Goal: Information Seeking & Learning: Learn about a topic

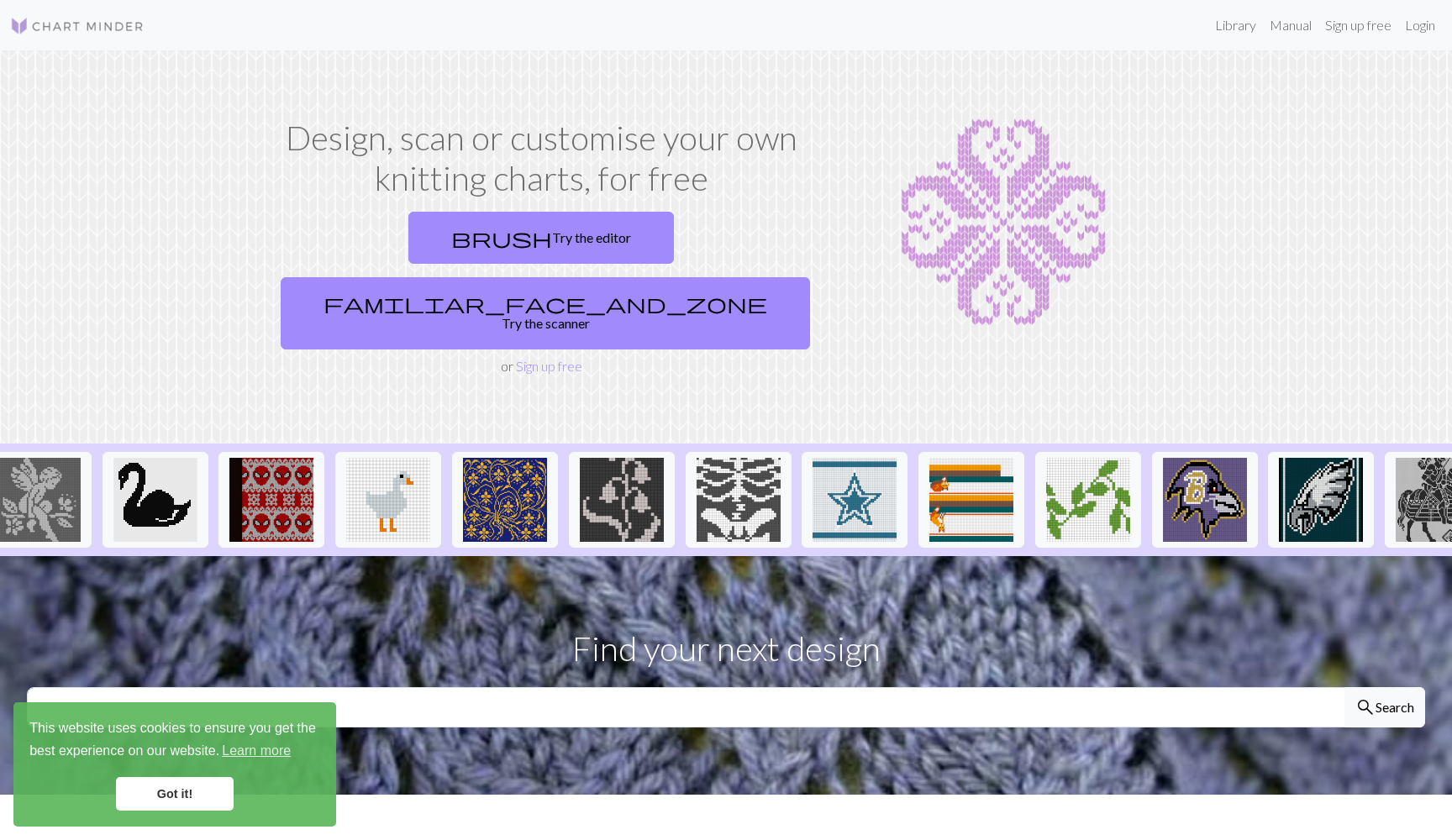
click at [211, 788] on link "Got it!" at bounding box center [174, 794] width 117 height 33
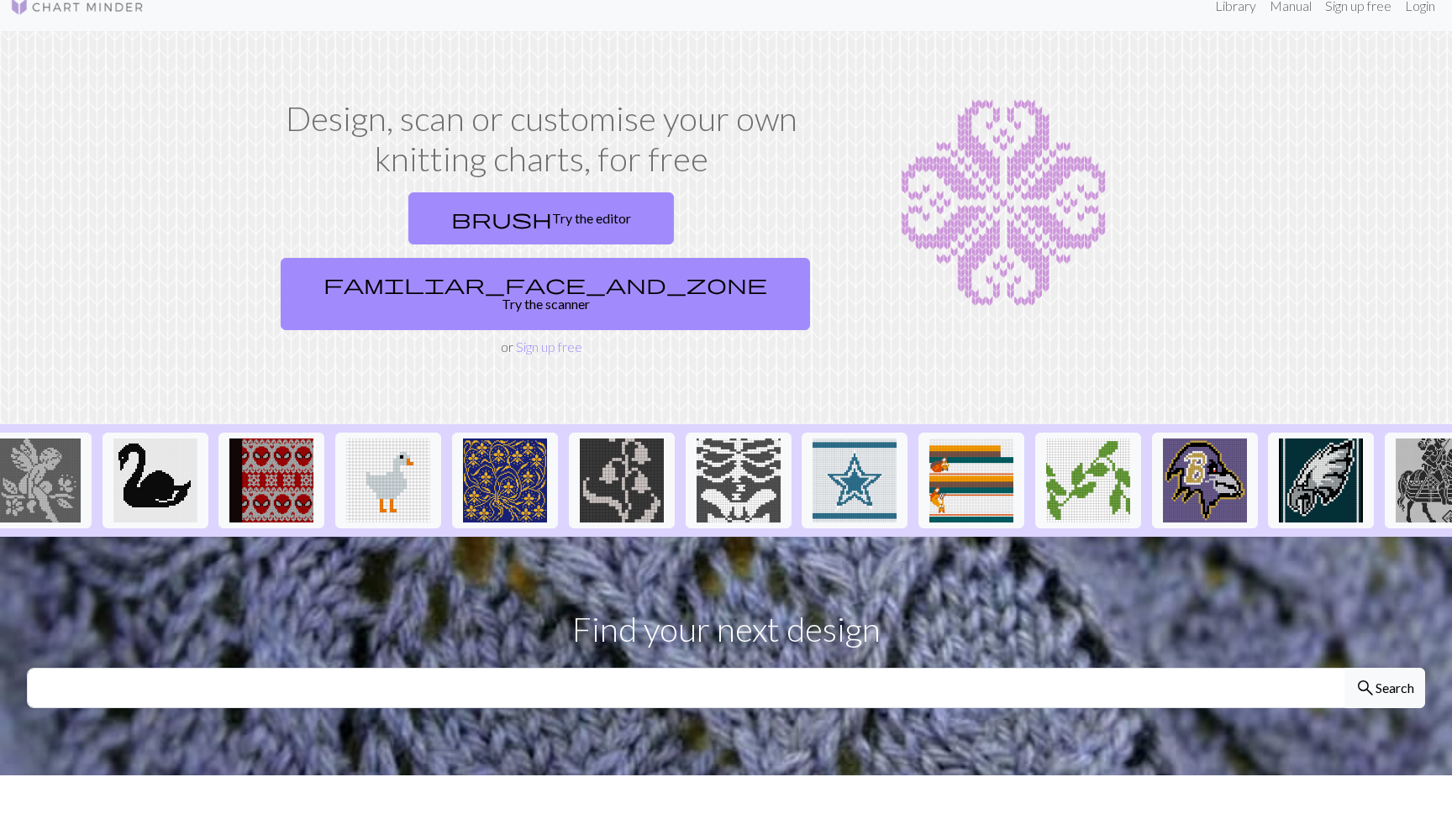
scroll to position [22, 0]
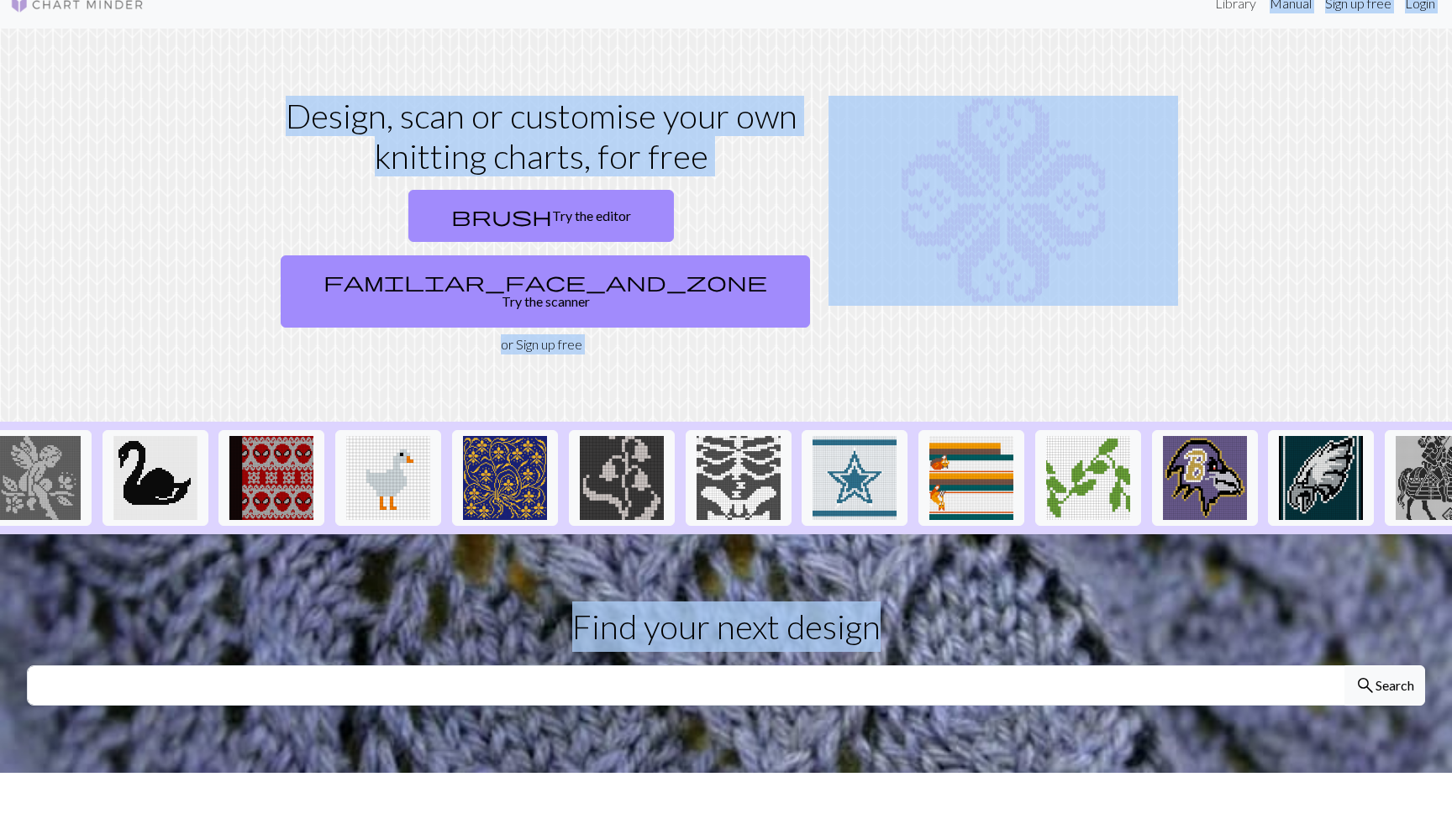
drag, startPoint x: 1109, startPoint y: 604, endPoint x: 1238, endPoint y: 18, distance: 600.0
click at [1238, 18] on div "Library Manual Sign up free Login Design, scan or customise your own knitting c…" at bounding box center [726, 398] width 1452 height 840
click at [1233, 7] on link "Library" at bounding box center [1235, 4] width 54 height 33
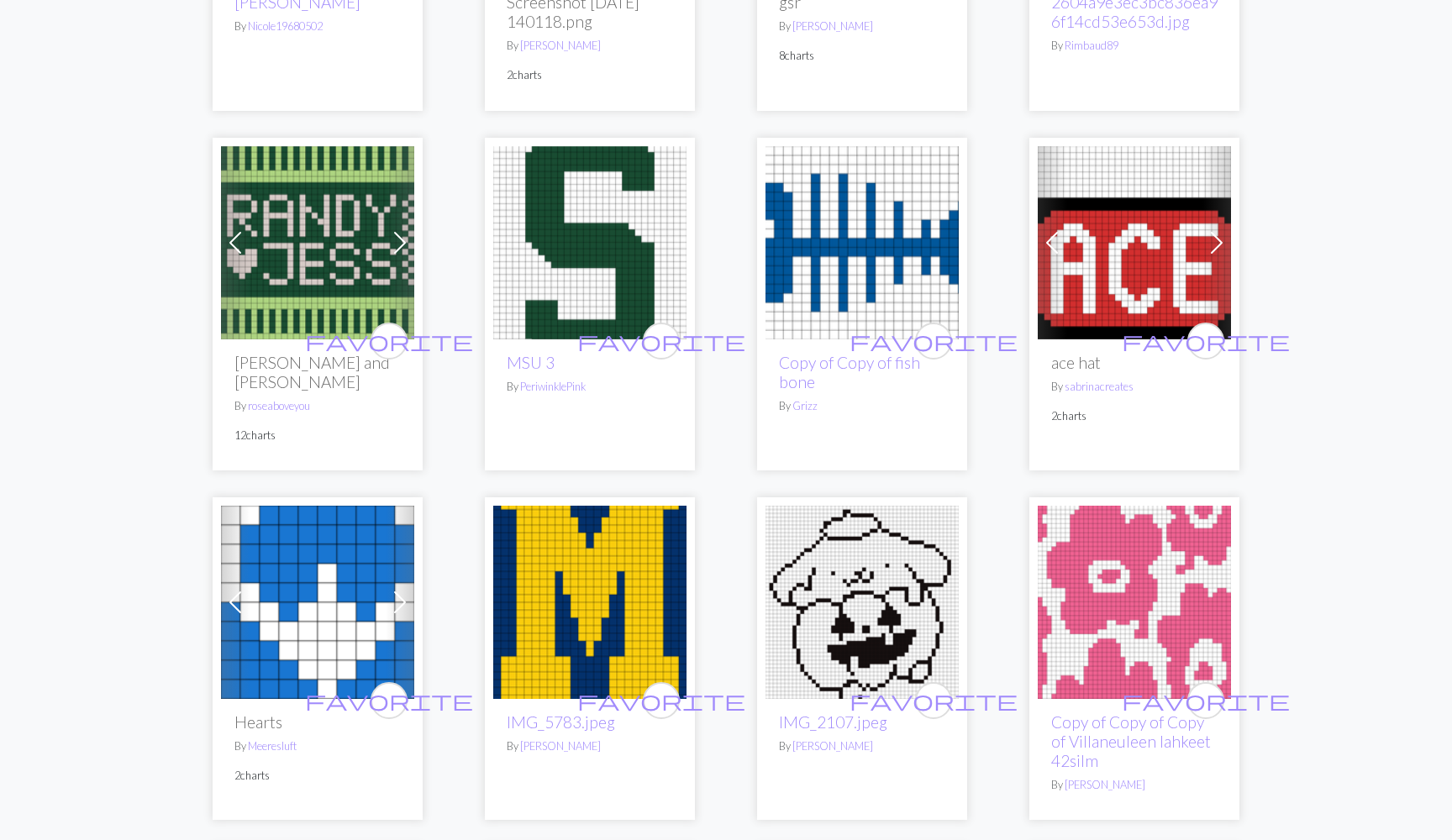
scroll to position [2486, 0]
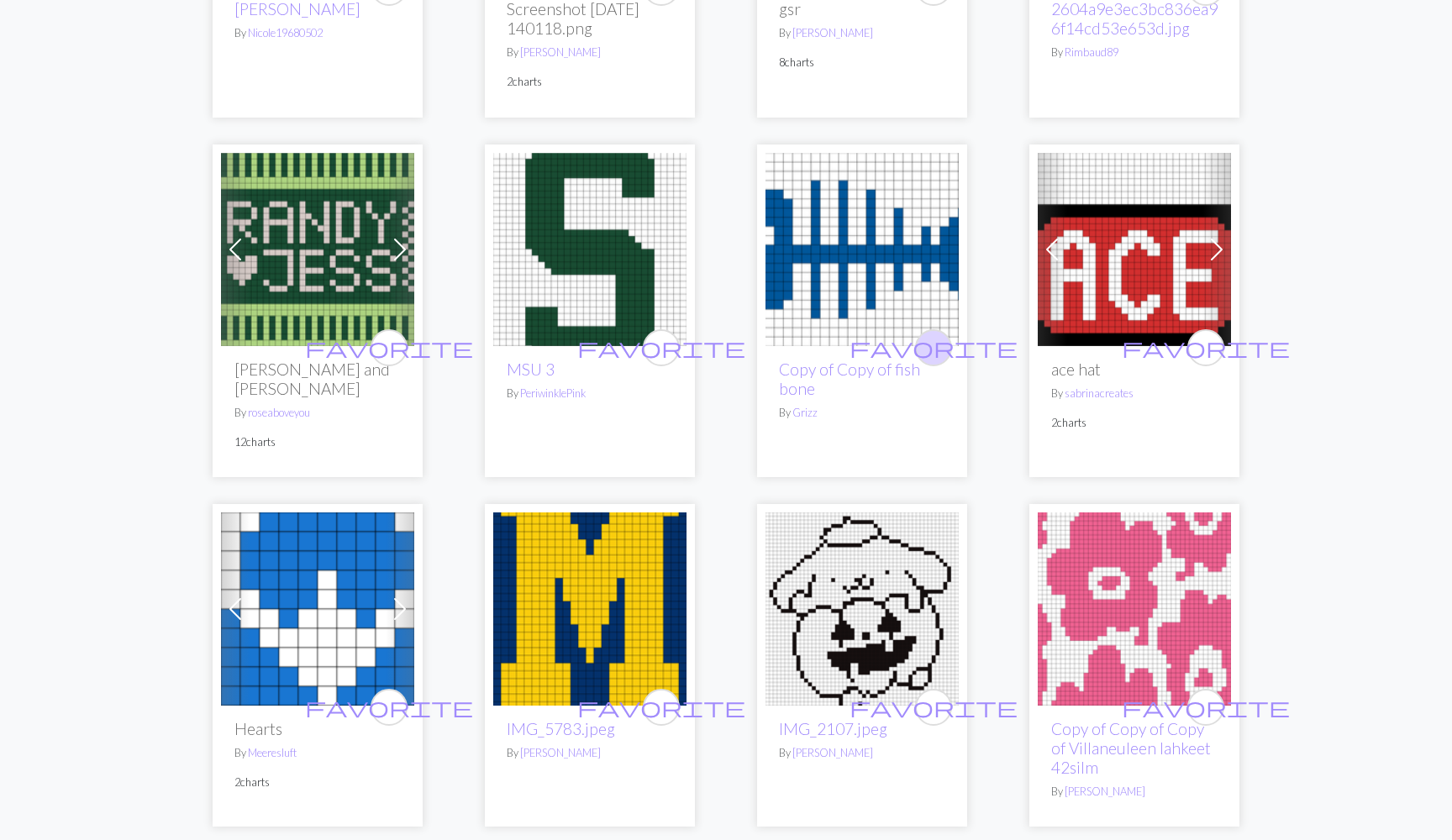
click at [941, 342] on span "favorite" at bounding box center [933, 347] width 168 height 26
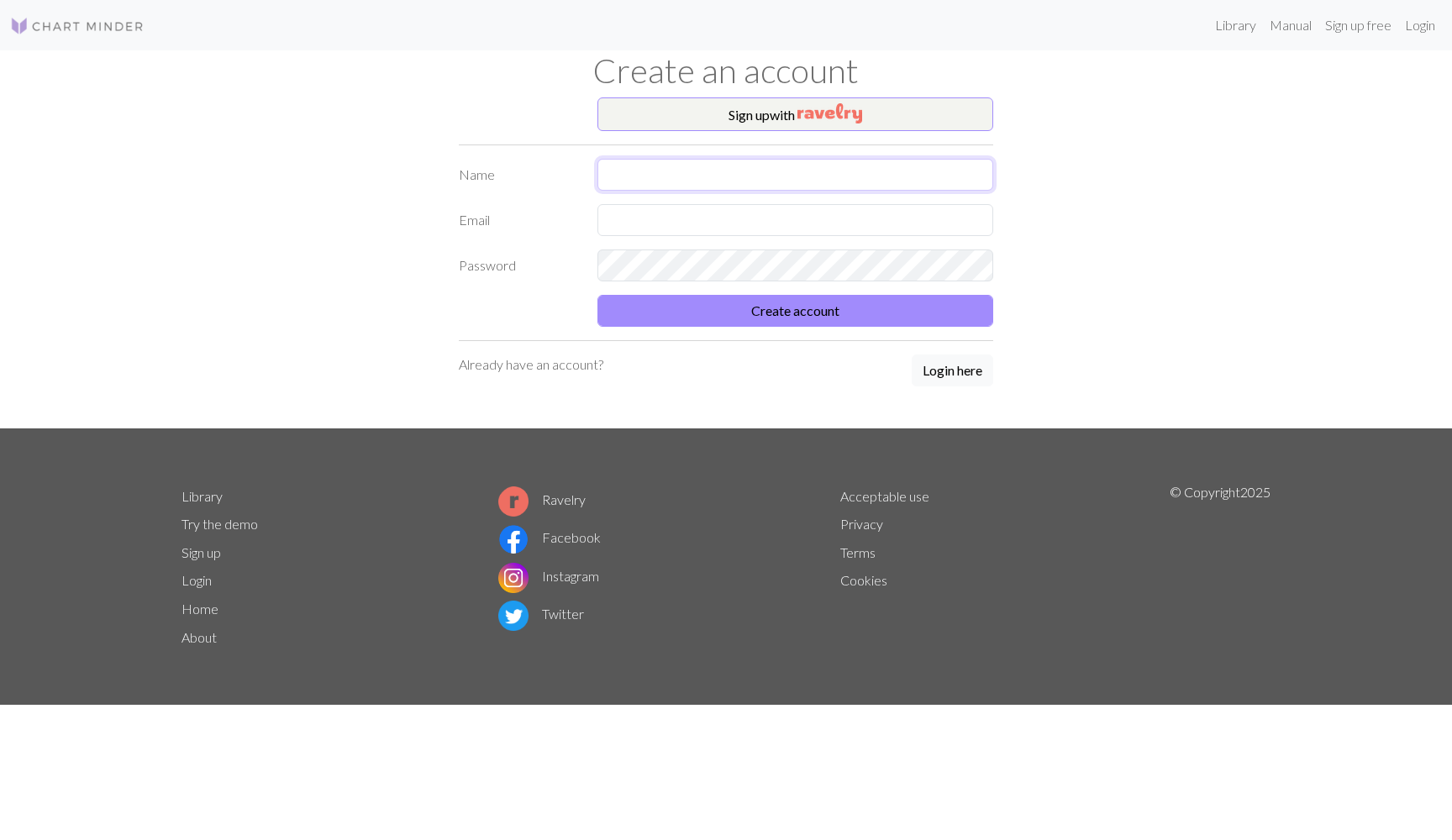
type input "f"
type input "[PERSON_NAME] [PERSON_NAME]"
type input "[PERSON_NAME][EMAIL_ADDRESS][PERSON_NAME][DOMAIN_NAME]"
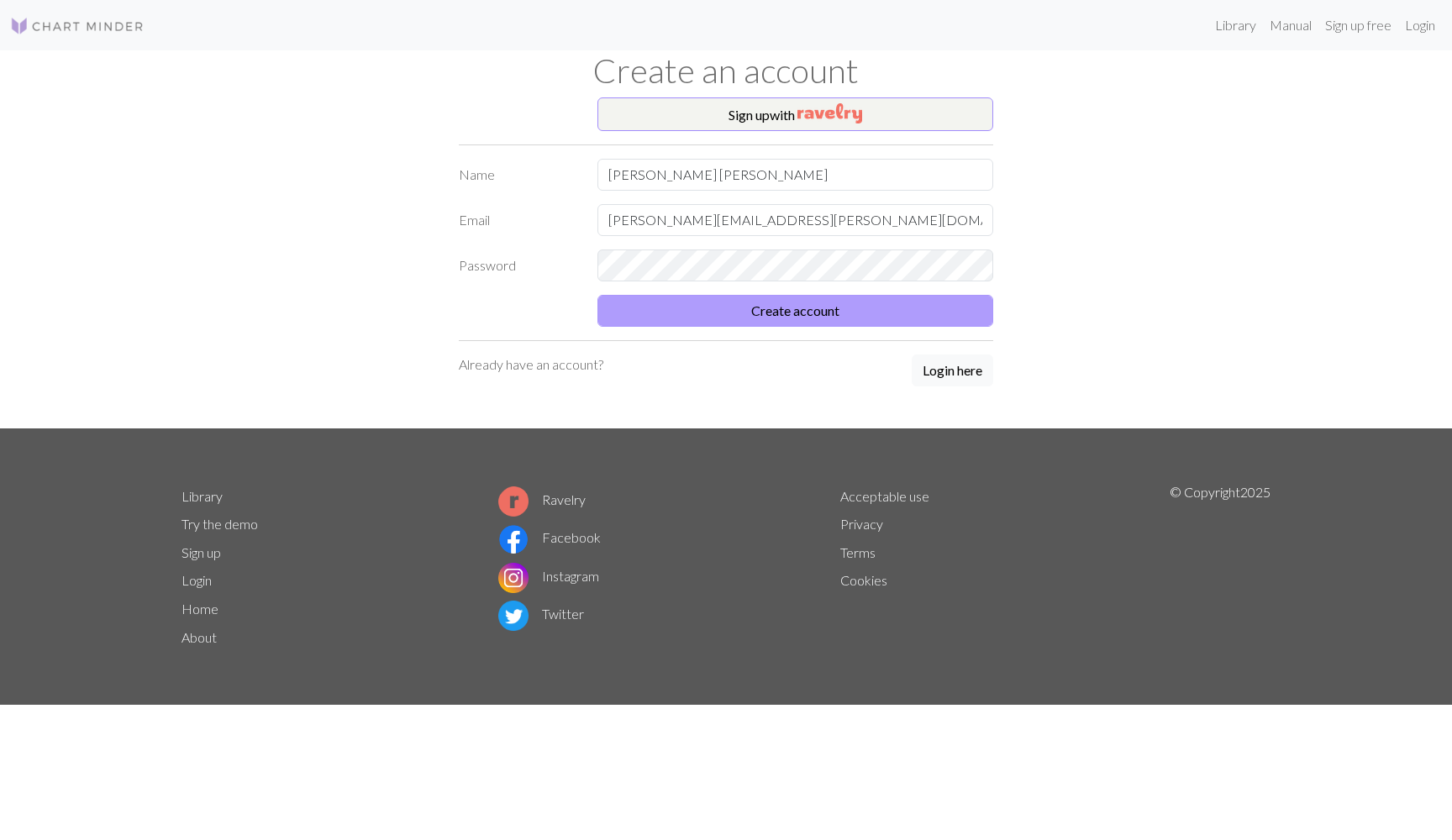
click at [859, 304] on button "Create account" at bounding box center [795, 311] width 396 height 32
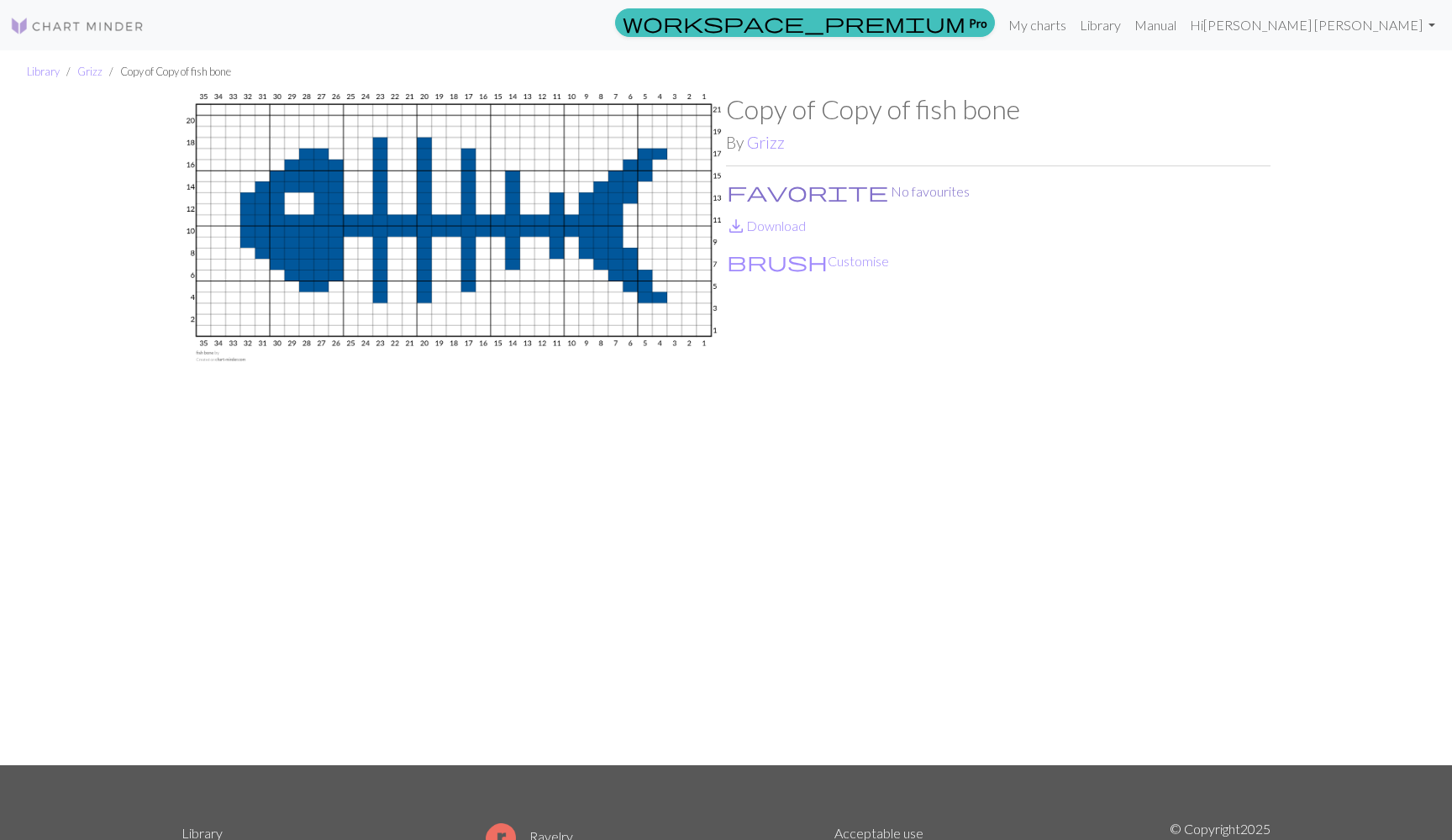
click at [736, 192] on span "favorite" at bounding box center [807, 191] width 161 height 24
click at [46, 70] on link "Library" at bounding box center [43, 71] width 32 height 13
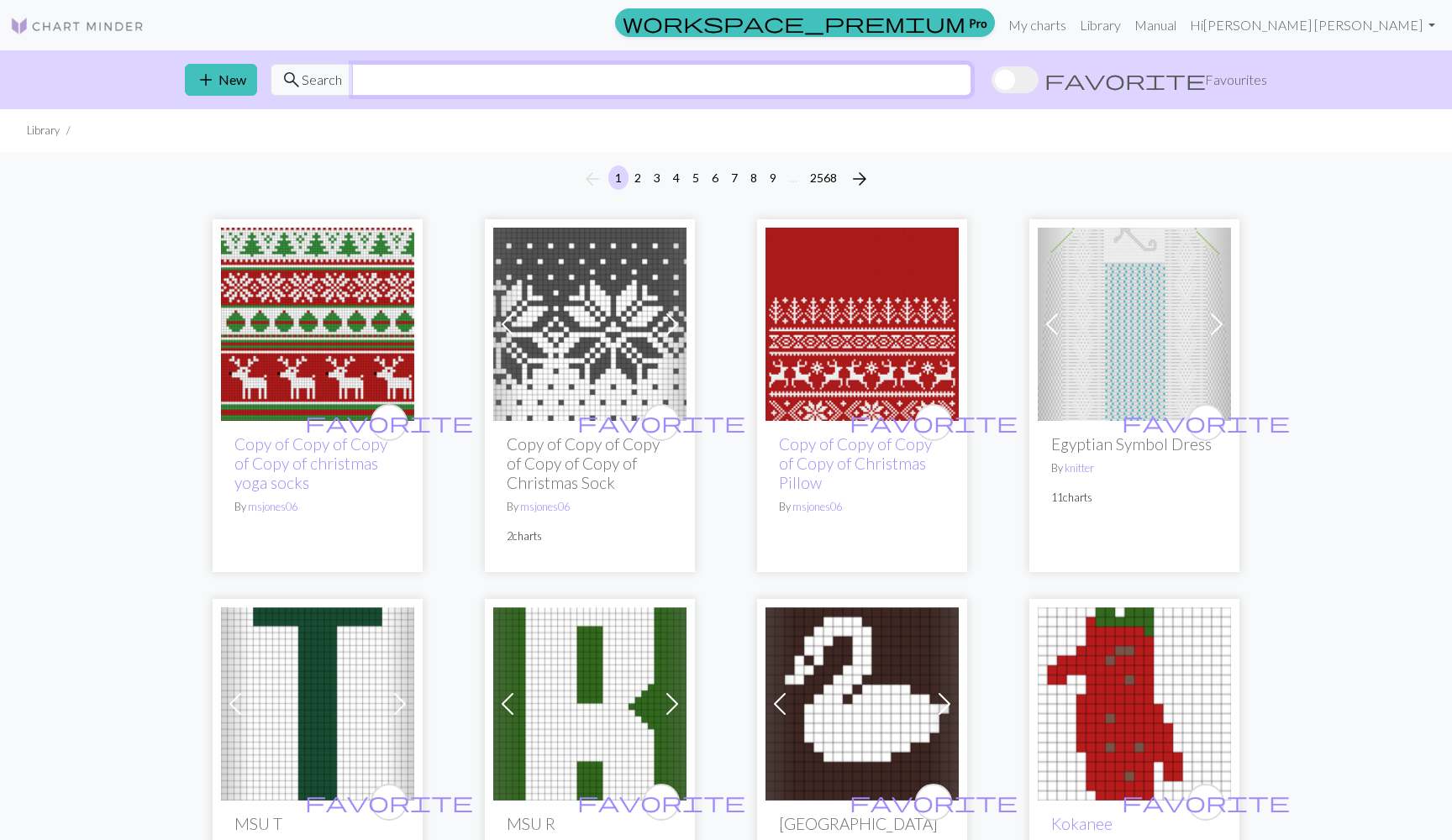
click at [467, 81] on input "text" at bounding box center [661, 80] width 619 height 32
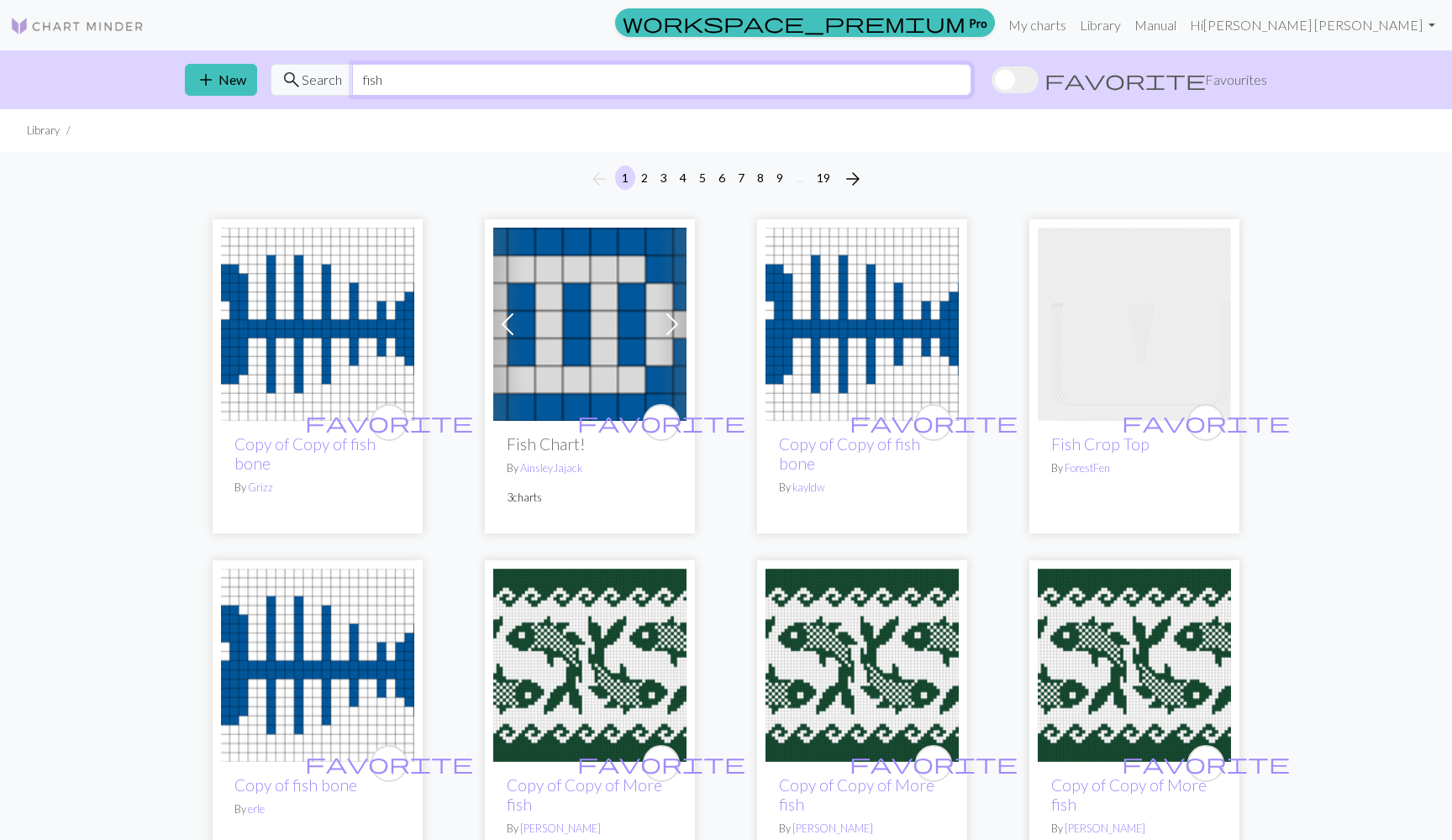
click at [434, 80] on input "fish" at bounding box center [661, 80] width 619 height 32
type input "lobster"
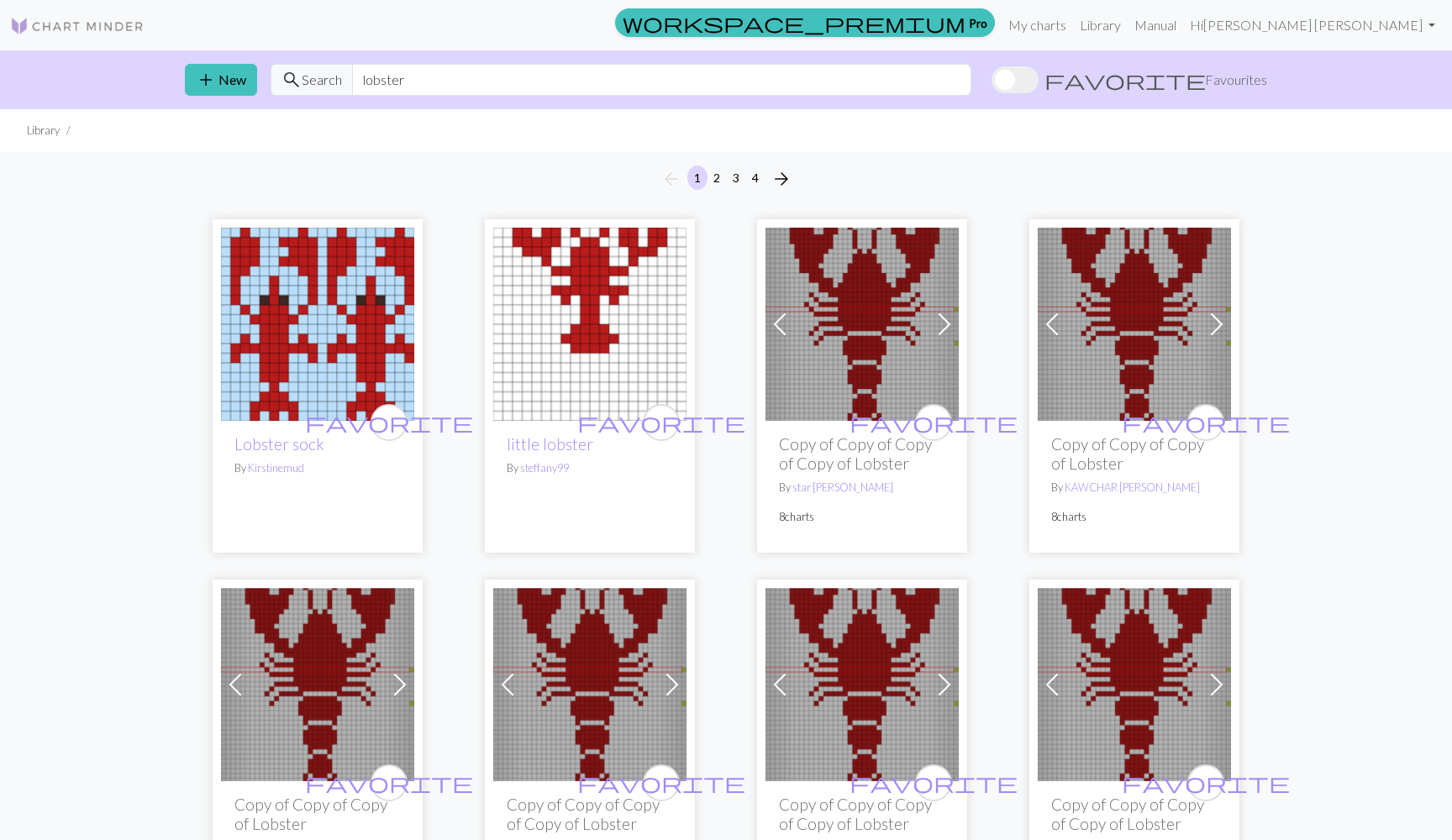
click at [890, 348] on img at bounding box center [861, 324] width 193 height 193
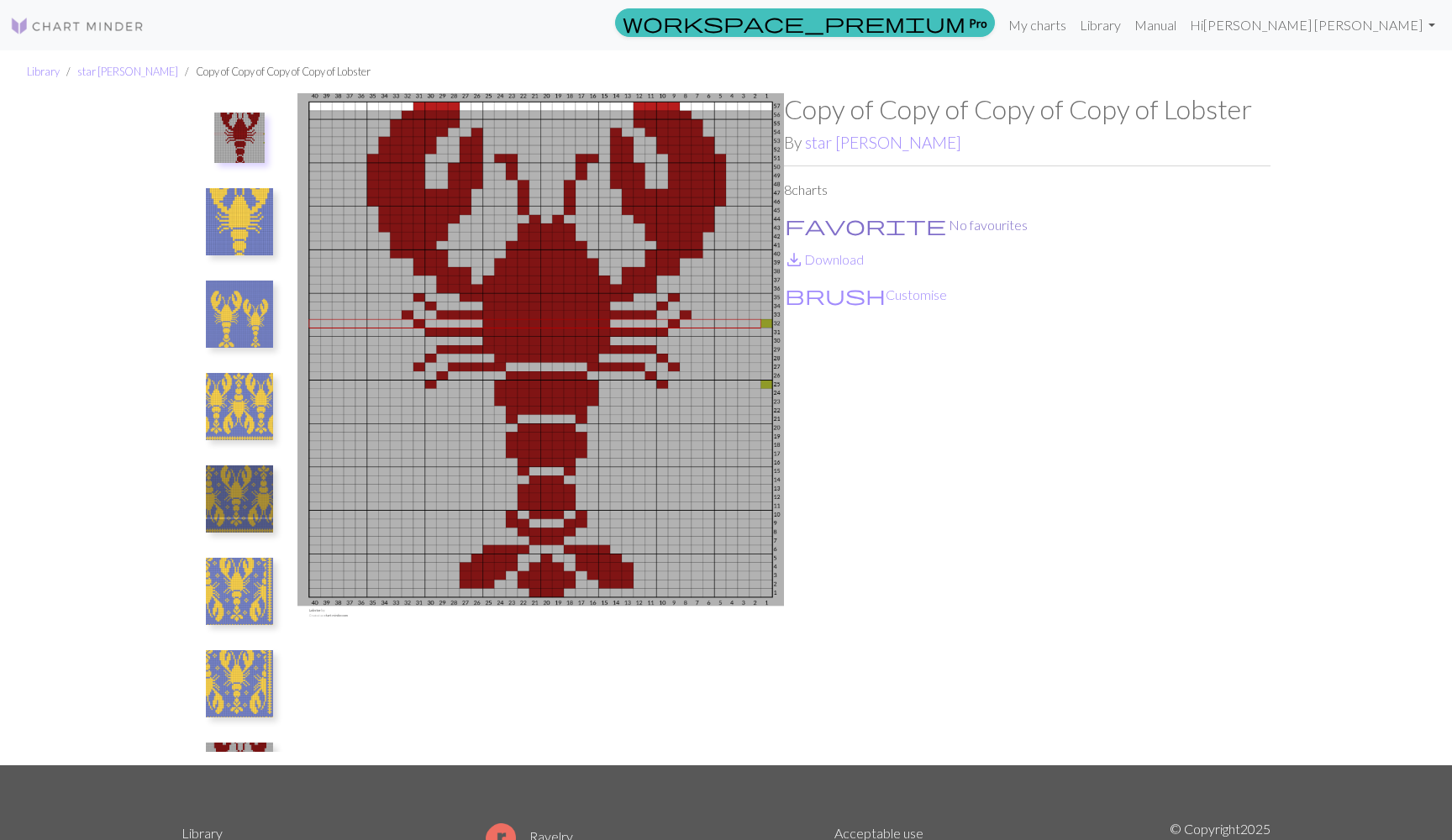
click at [797, 229] on span "favorite" at bounding box center [866, 225] width 161 height 24
click at [831, 285] on button "brush Customise" at bounding box center [866, 294] width 164 height 22
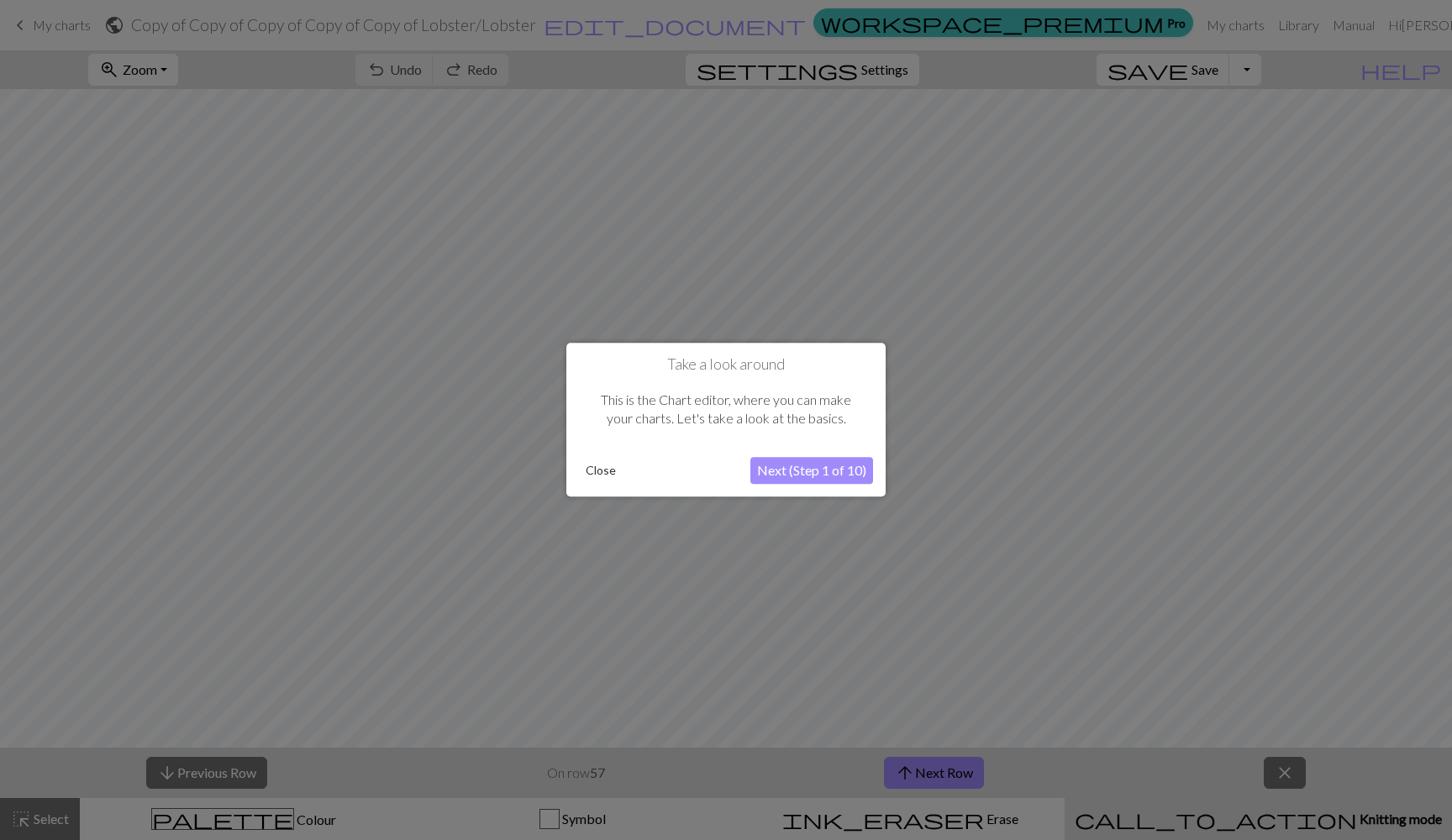
click at [601, 472] on button "Close" at bounding box center [600, 471] width 44 height 25
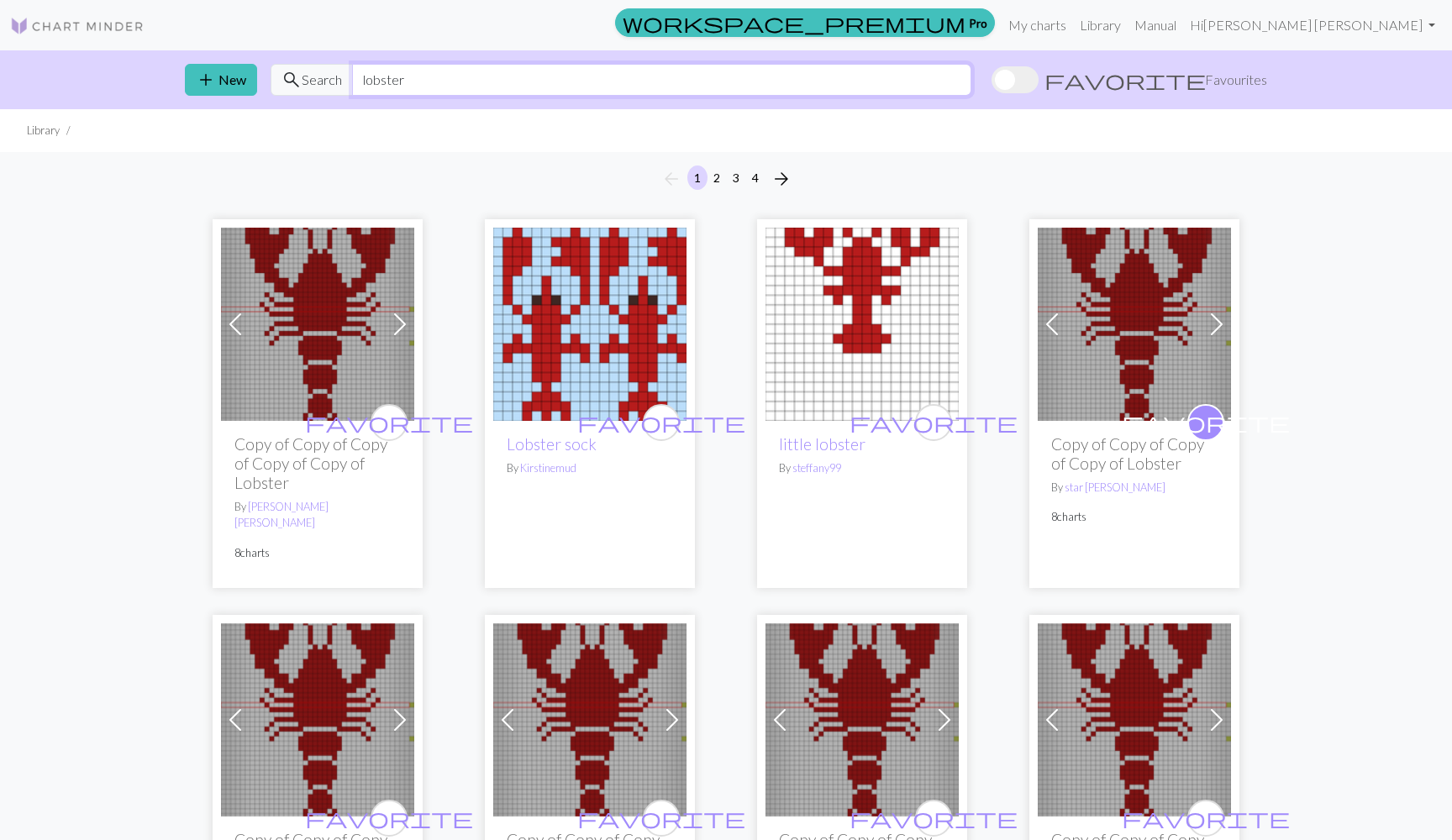
click at [548, 74] on input "lobster" at bounding box center [661, 80] width 619 height 32
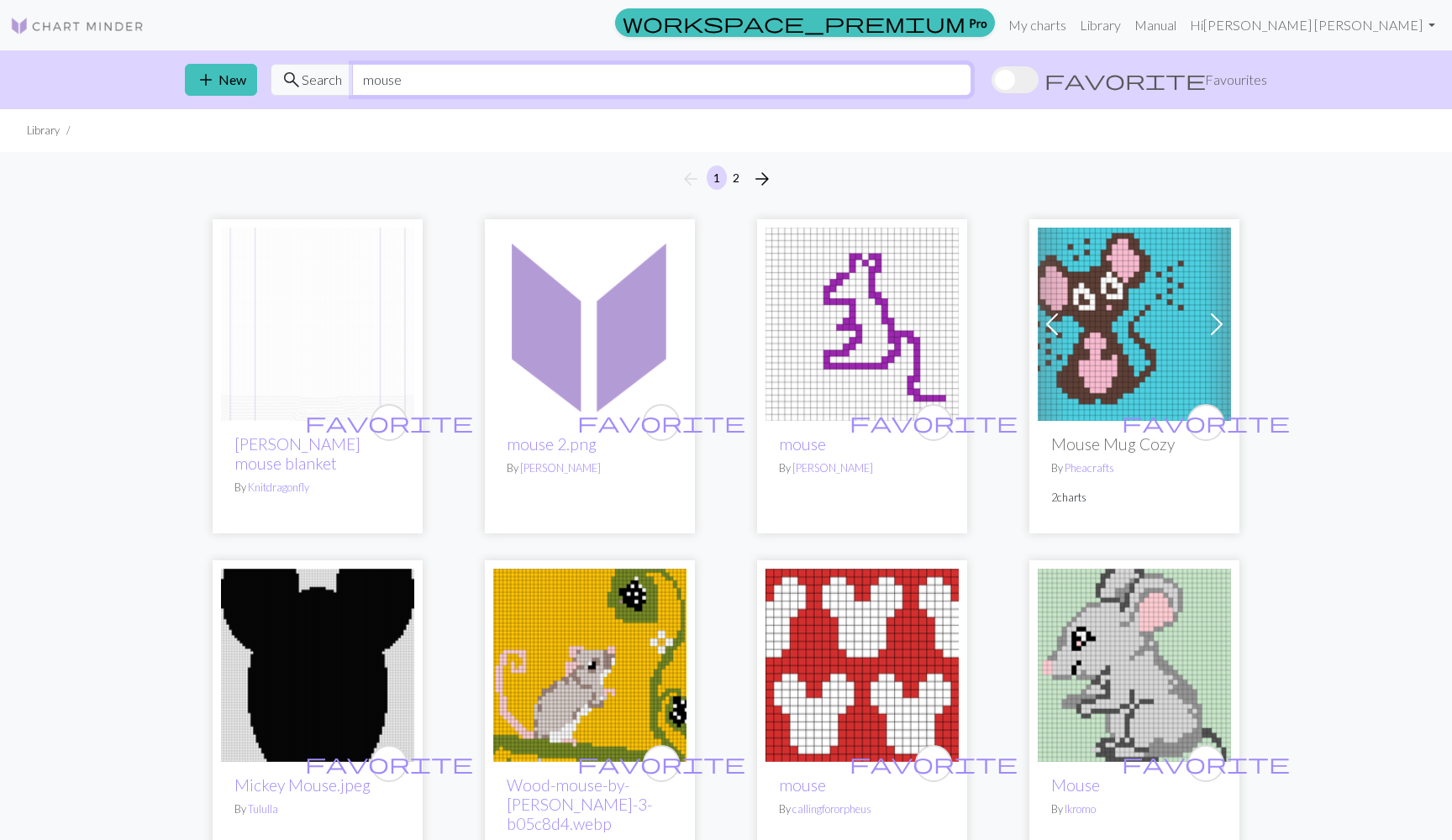
click at [492, 77] on input "mouse" at bounding box center [661, 80] width 619 height 32
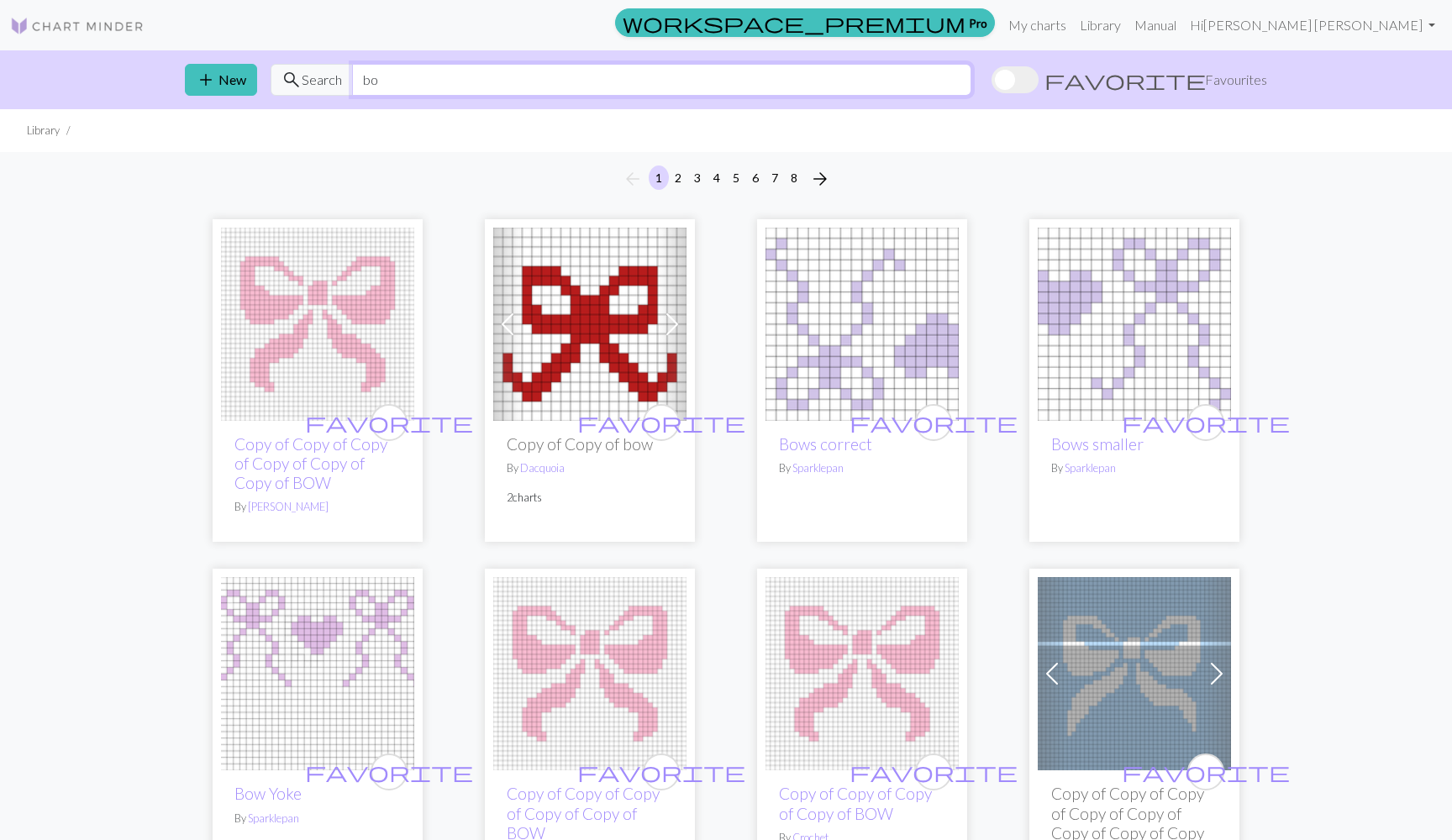
type input "b"
type input "flowers"
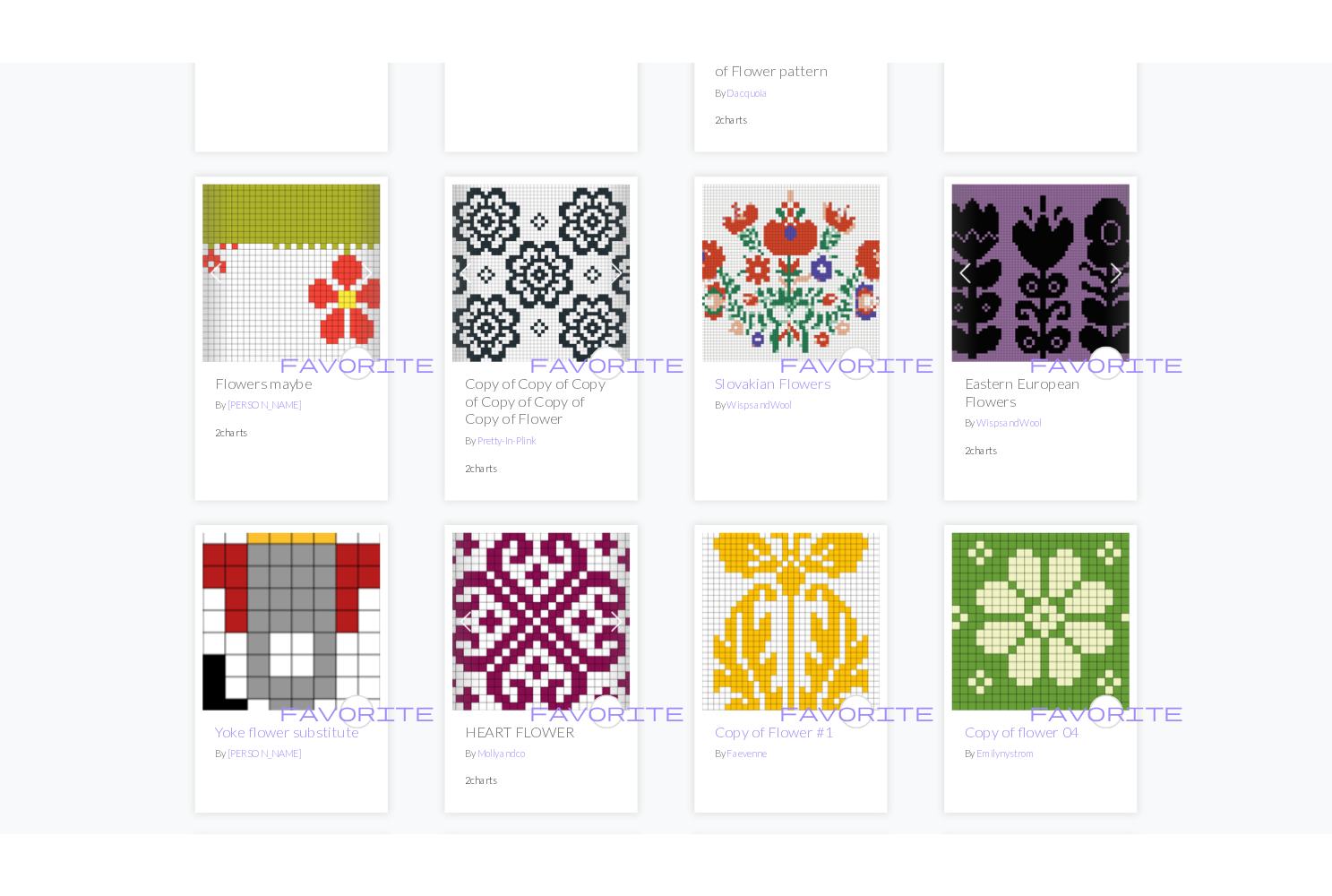
scroll to position [914, 0]
